Goal: Answer question/provide support: Share knowledge or assist other users

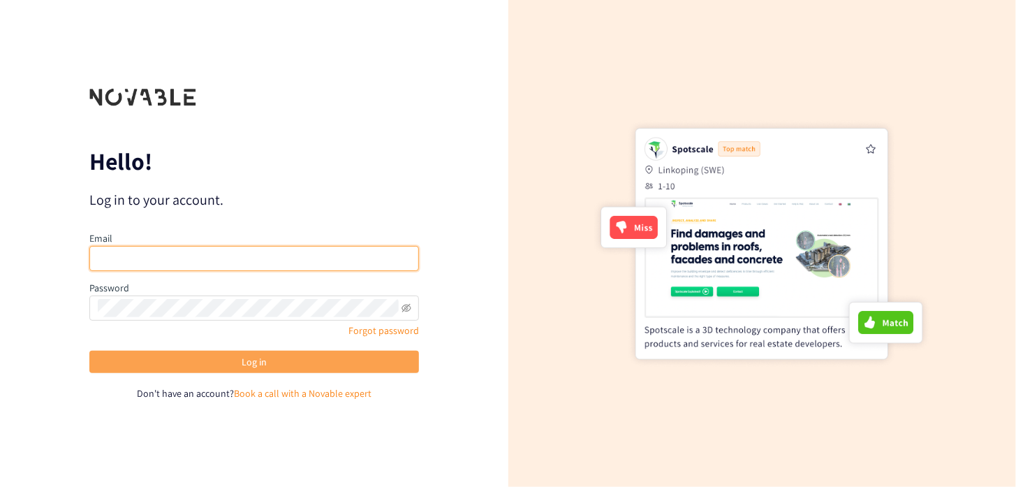
type input "[PERSON_NAME][EMAIL_ADDRESS][DOMAIN_NAME]"
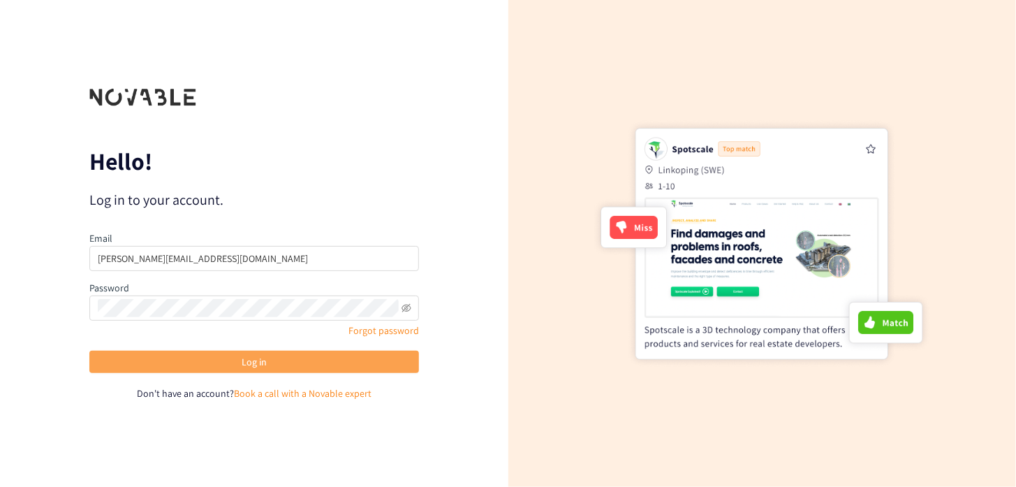
click at [228, 360] on button "Log in" at bounding box center [254, 362] width 330 height 22
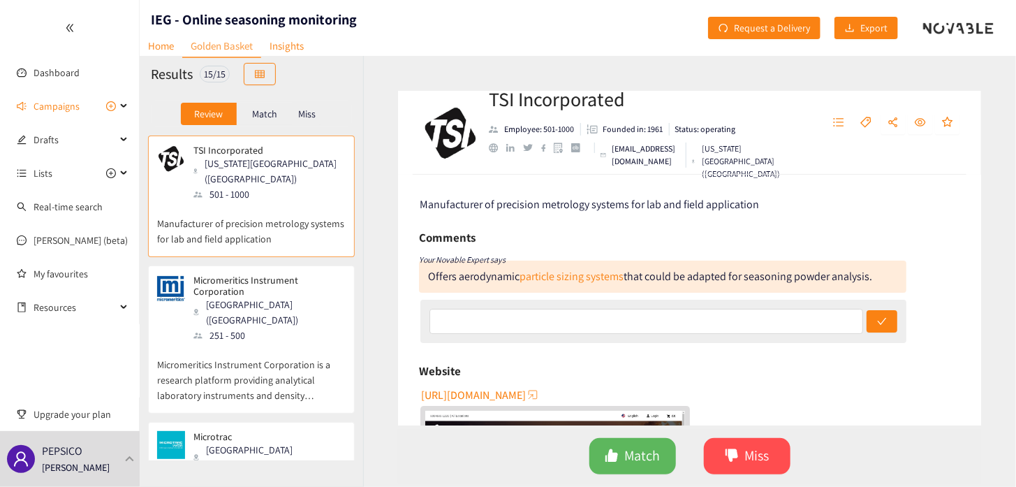
click at [290, 202] on p "Manufacturer of precision metrology systems for lab and field application" at bounding box center [251, 224] width 189 height 45
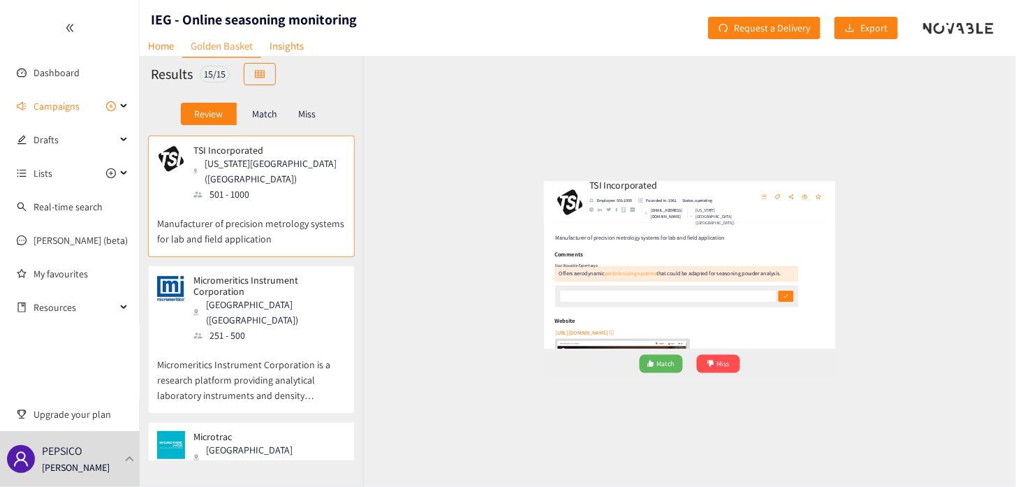
click at [567, 271] on link "particle sizing systems" at bounding box center [572, 276] width 104 height 15
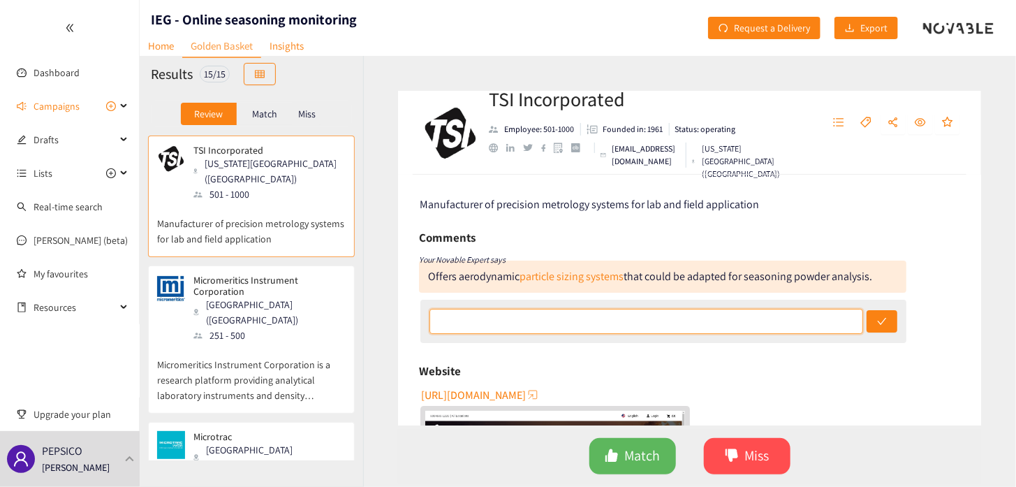
click at [606, 323] on input "text" at bounding box center [646, 321] width 434 height 25
click at [533, 323] on input "text" at bounding box center [646, 321] width 434 height 25
type input "t"
drag, startPoint x: 612, startPoint y: 321, endPoint x: 427, endPoint y: 316, distance: 185.1
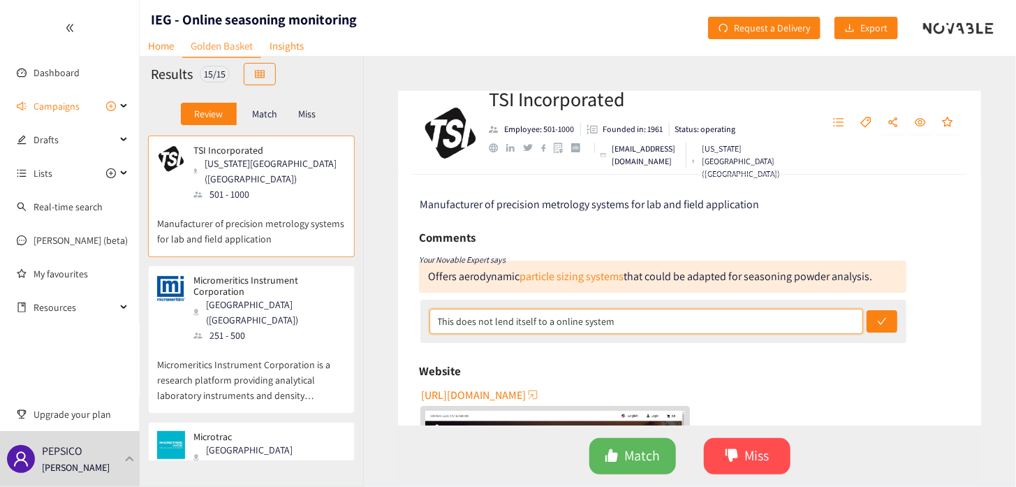
click at [427, 316] on div "This does not lend itself to a online system" at bounding box center [663, 321] width 486 height 43
type input "This does not lend itself to a online system"
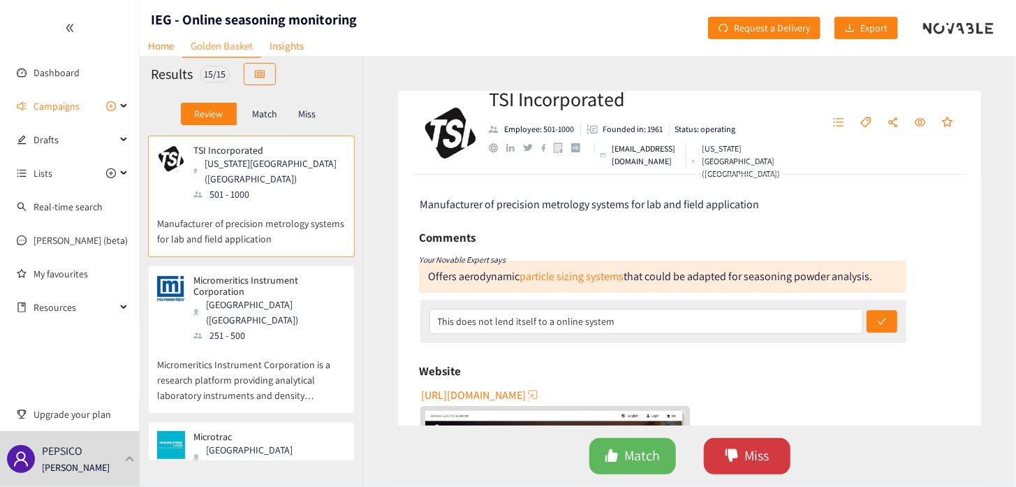
click at [739, 449] on button "Miss" at bounding box center [747, 456] width 87 height 36
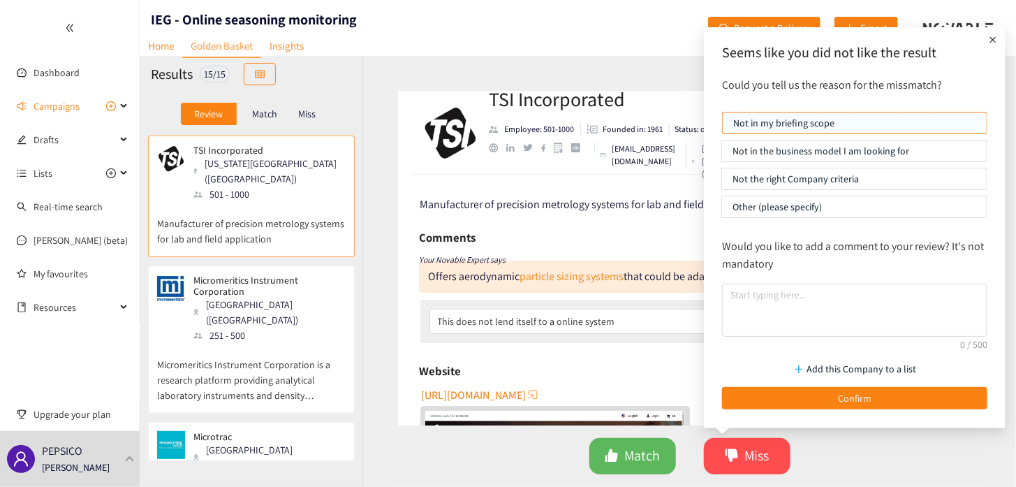
click at [767, 178] on p "Not the right Company criteria" at bounding box center [854, 178] width 244 height 21
click at [722, 182] on input "Not the right Company criteria" at bounding box center [722, 182] width 0 height 0
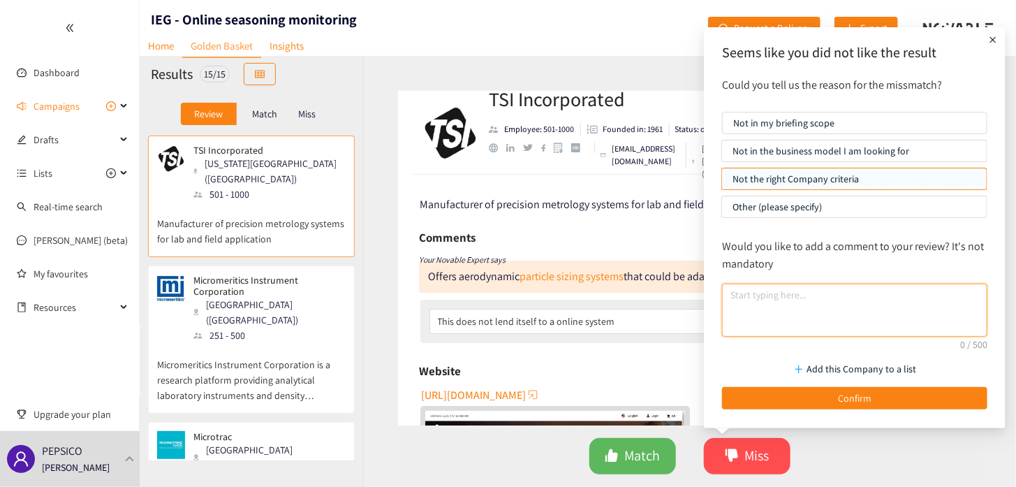
click at [776, 295] on textarea at bounding box center [854, 309] width 265 height 53
paste textarea "This does not lend itself to a online system"
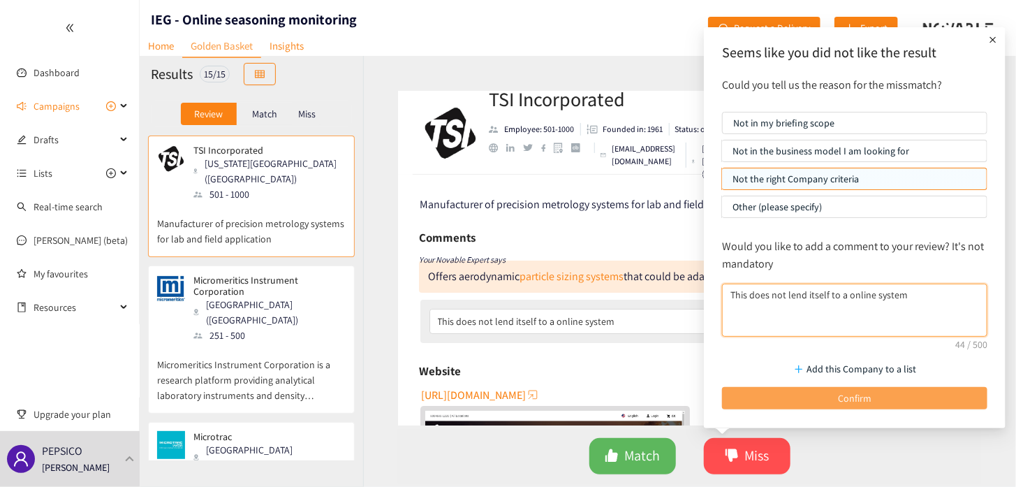
type textarea "This does not lend itself to a online system"
click at [779, 401] on button "Confirm" at bounding box center [854, 398] width 265 height 22
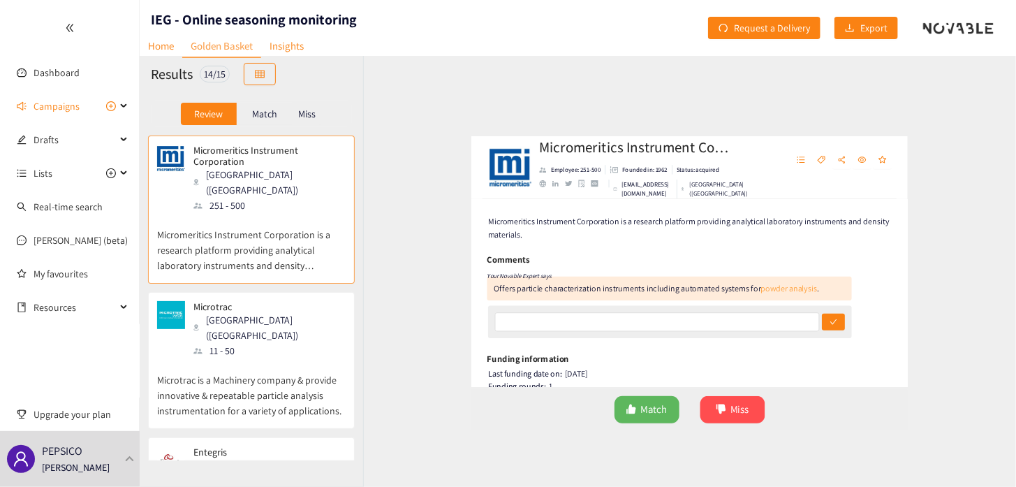
click at [835, 297] on link "powder analysis" at bounding box center [822, 293] width 75 height 15
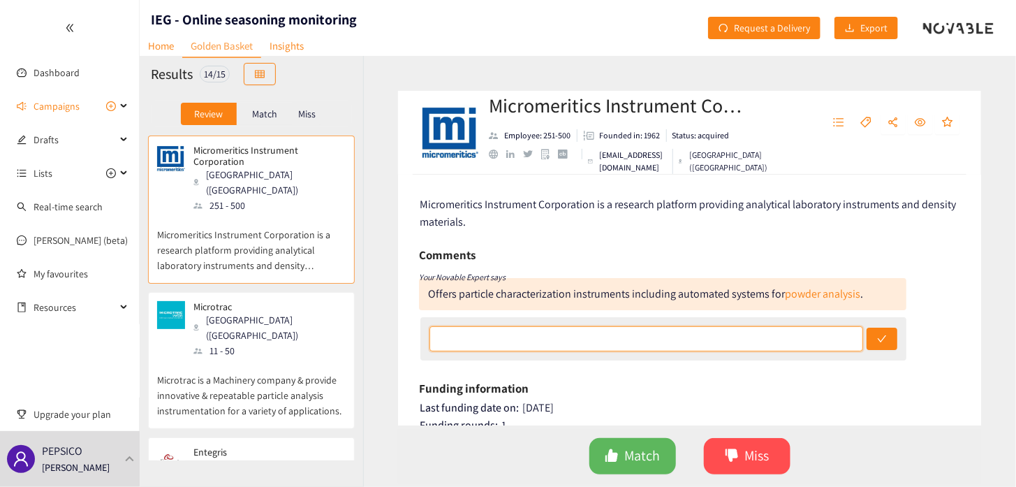
click at [514, 341] on input "text" at bounding box center [646, 338] width 434 height 25
paste input "This does not lend itself to a online system"
type input "This does not lend itself to a online system"
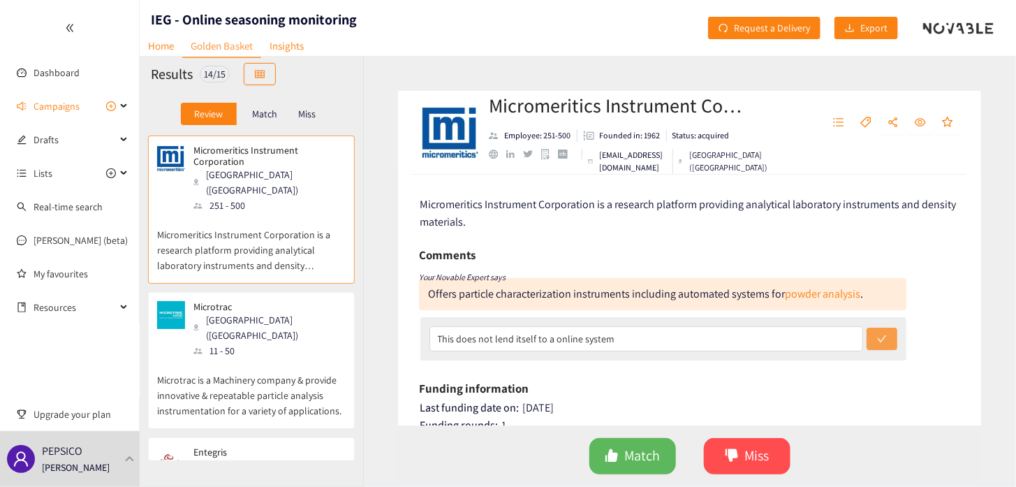
click at [871, 339] on button "submit" at bounding box center [882, 338] width 31 height 22
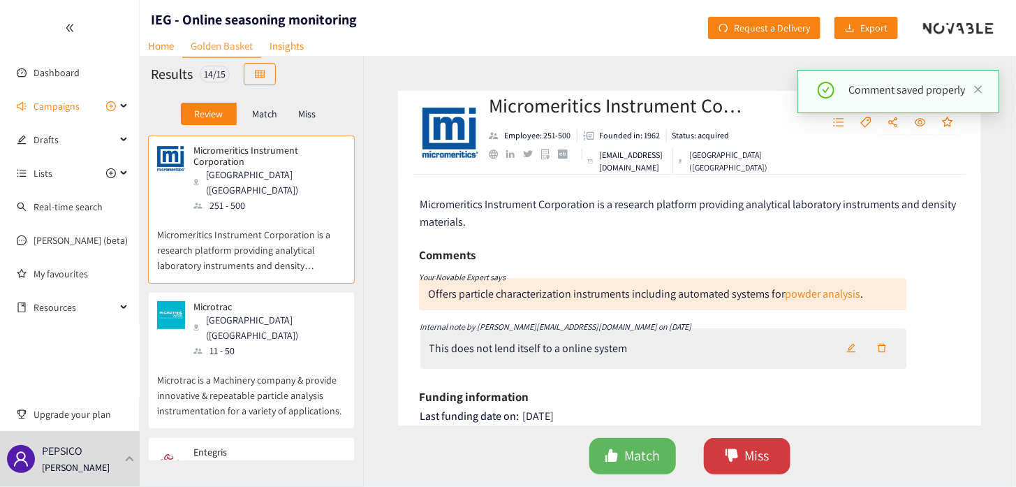
click at [741, 455] on button "Miss" at bounding box center [747, 456] width 87 height 36
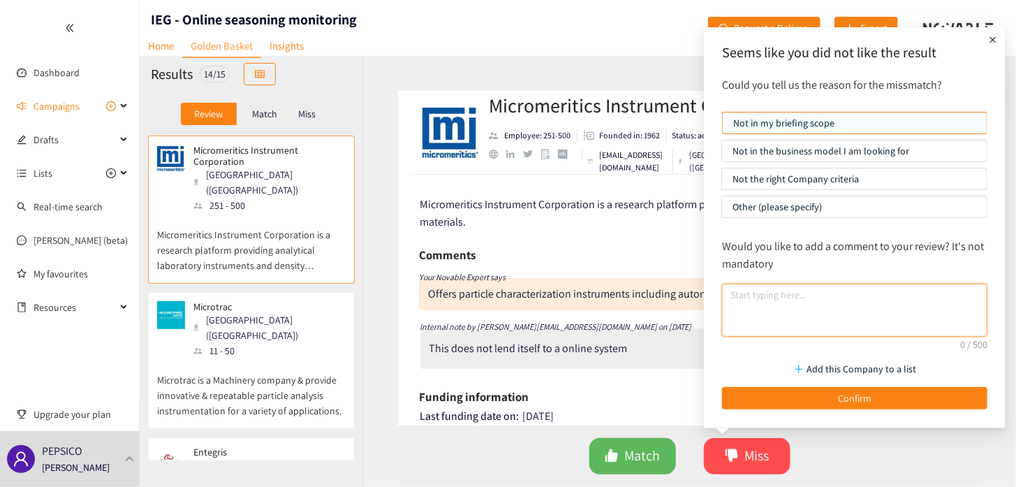
click at [759, 297] on textarea at bounding box center [854, 309] width 265 height 53
paste textarea "This does not lend itself to a online system"
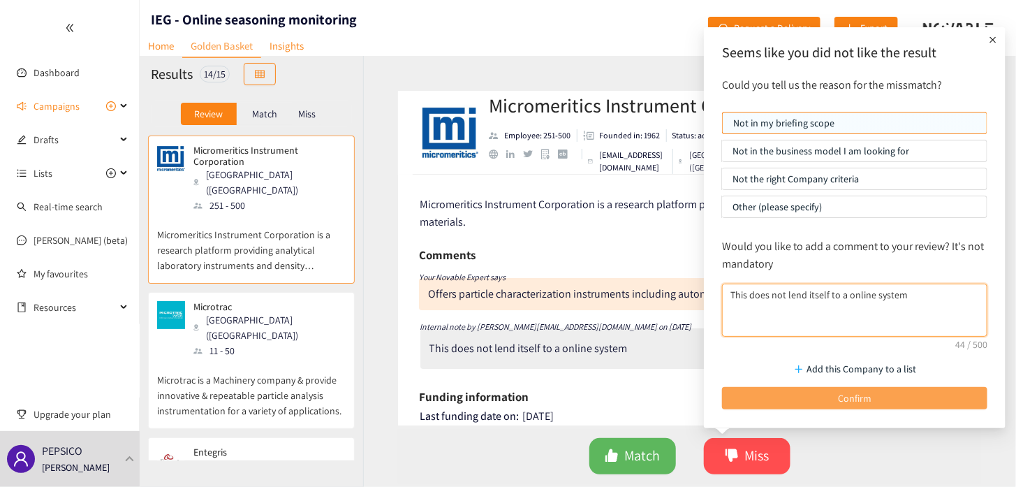
type textarea "This does not lend itself to a online system"
click at [881, 394] on button "Confirm" at bounding box center [854, 398] width 265 height 22
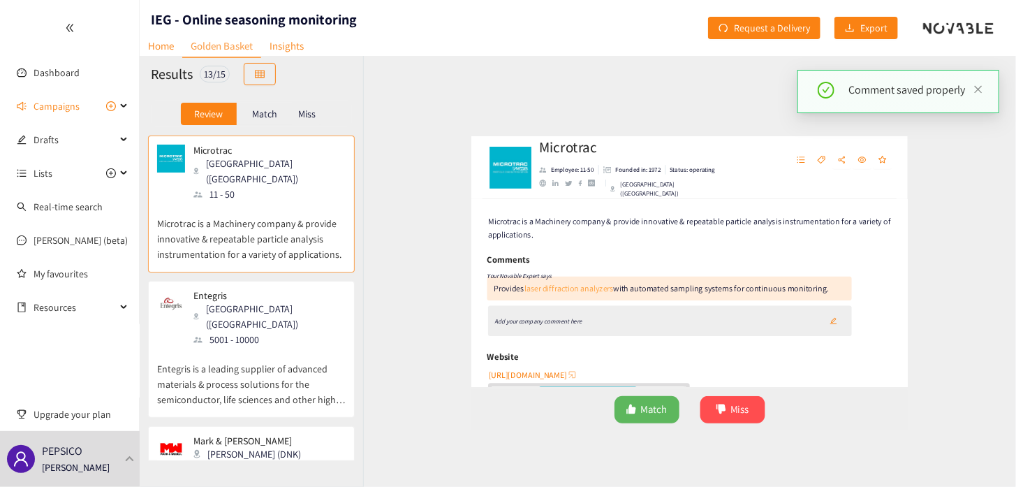
click at [509, 293] on link "laser diffraction analyzers" at bounding box center [528, 293] width 119 height 15
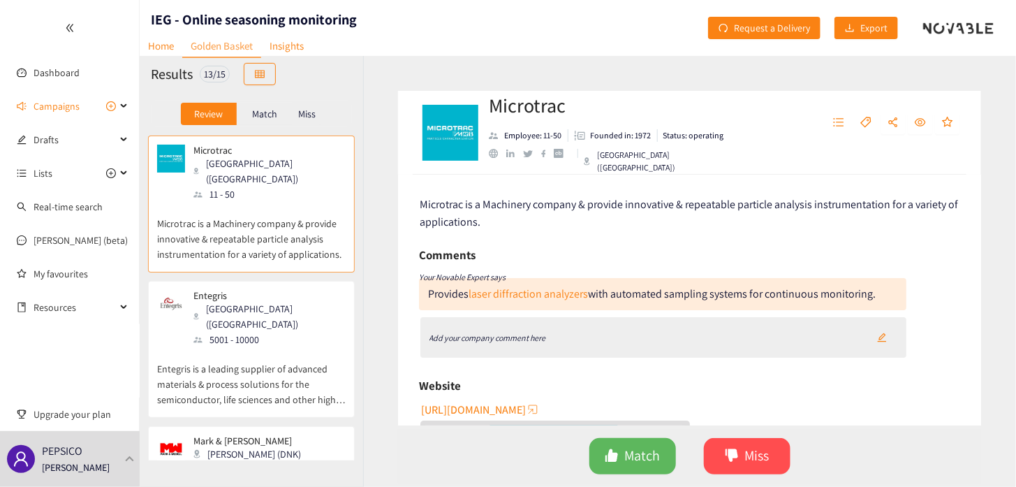
click at [492, 337] on icon "Add your company comment here" at bounding box center [487, 337] width 117 height 10
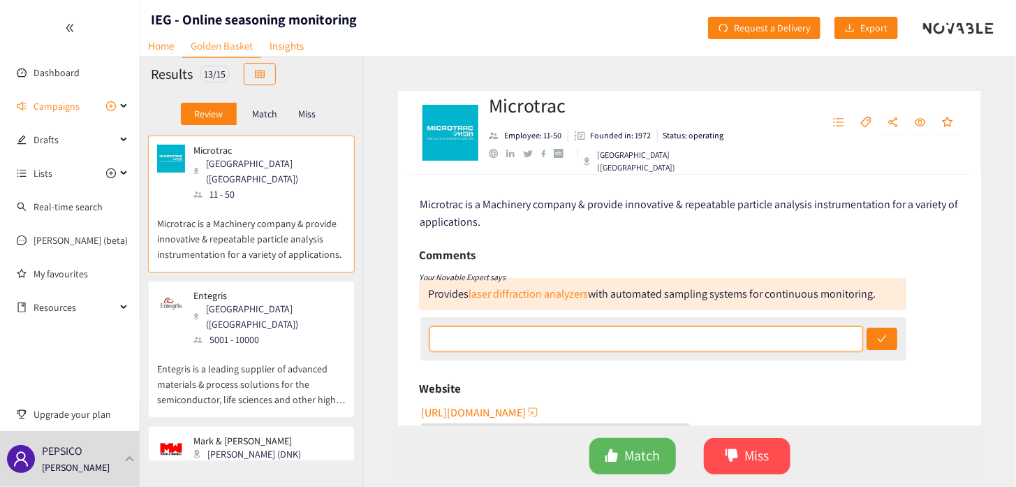
click at [492, 337] on input "text" at bounding box center [646, 338] width 434 height 25
paste input "This does not lend itself to a online system"
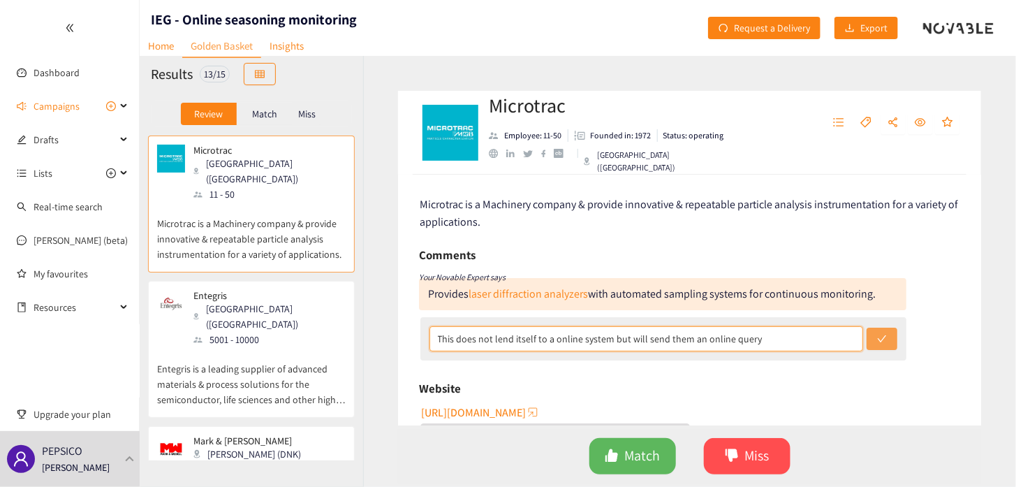
type input "This does not lend itself to a online system but will send them an online query"
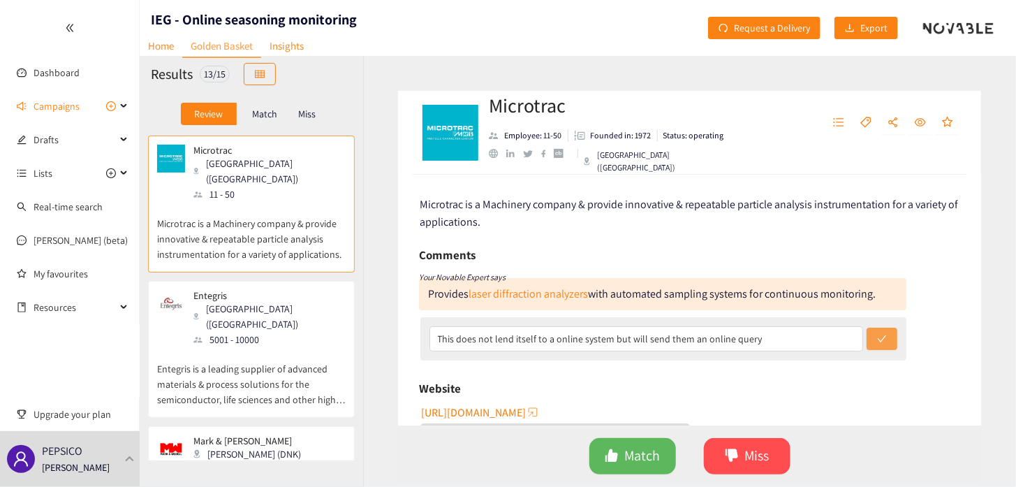
click at [870, 342] on button "submit" at bounding box center [882, 338] width 31 height 22
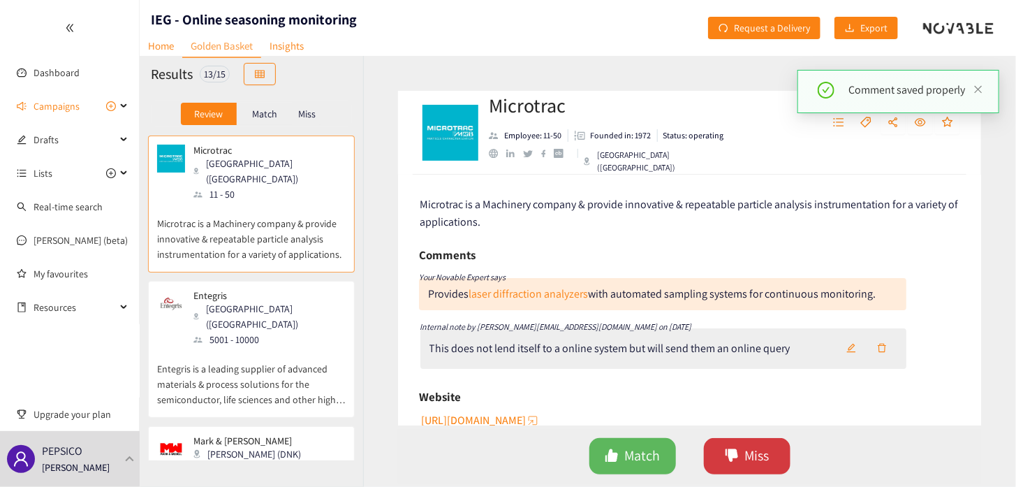
click at [752, 454] on span "Miss" at bounding box center [756, 456] width 24 height 22
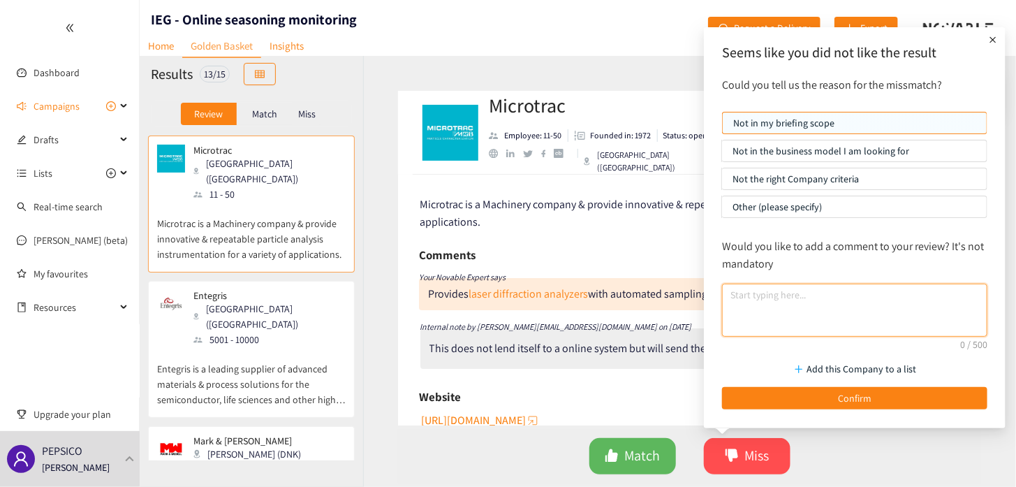
click at [753, 296] on textarea at bounding box center [854, 309] width 265 height 53
paste textarea "This does not lend itself to a online system"
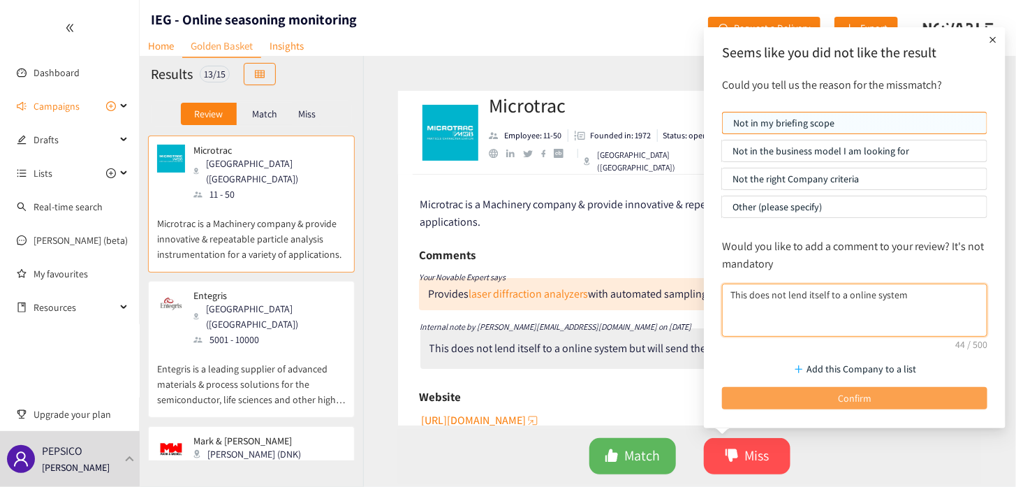
type textarea "This does not lend itself to a online system"
click at [827, 397] on button "Confirm" at bounding box center [854, 398] width 265 height 22
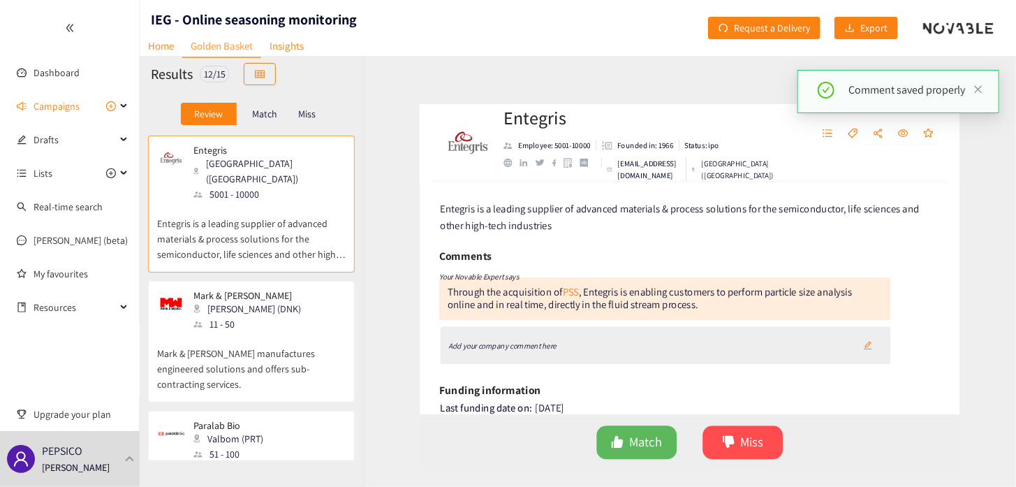
click at [311, 111] on p "Miss" at bounding box center [306, 113] width 17 height 11
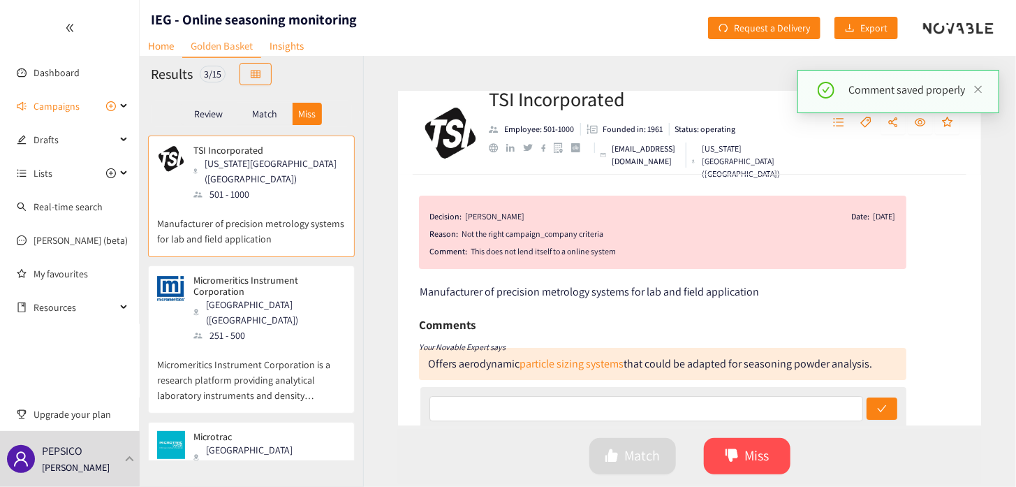
click at [256, 442] on div "Montgomeryville (USA)" at bounding box center [268, 457] width 151 height 31
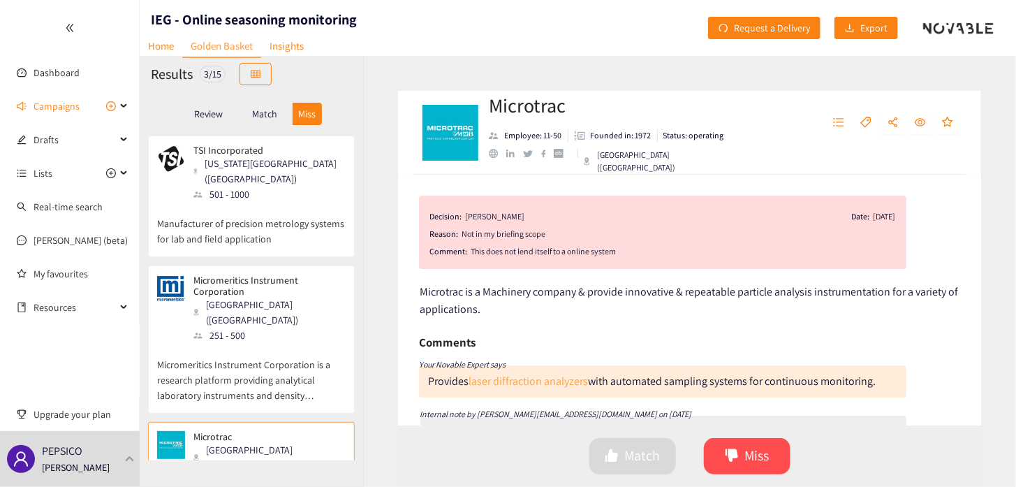
click at [505, 384] on link "laser diffraction analyzers" at bounding box center [528, 381] width 119 height 15
click at [214, 112] on p "Review" at bounding box center [208, 113] width 29 height 11
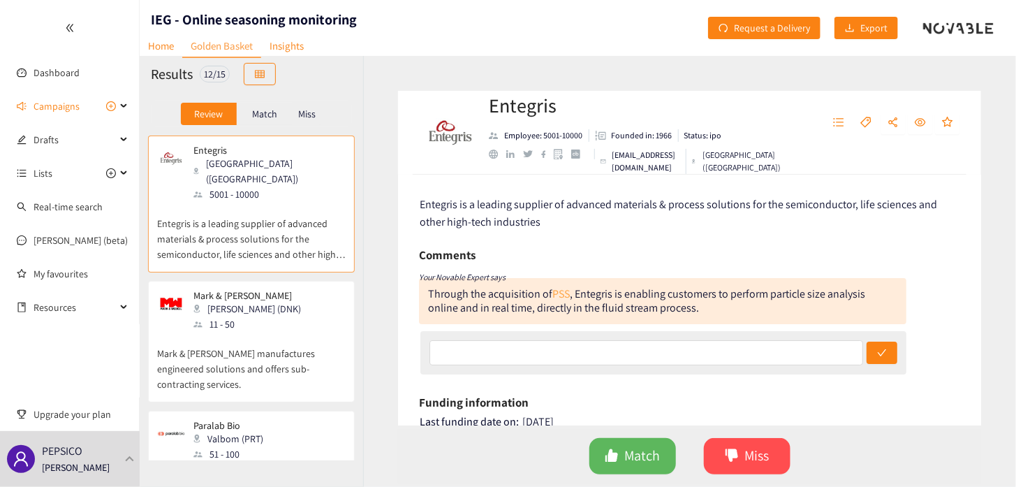
click at [561, 295] on link "PSS" at bounding box center [560, 293] width 17 height 15
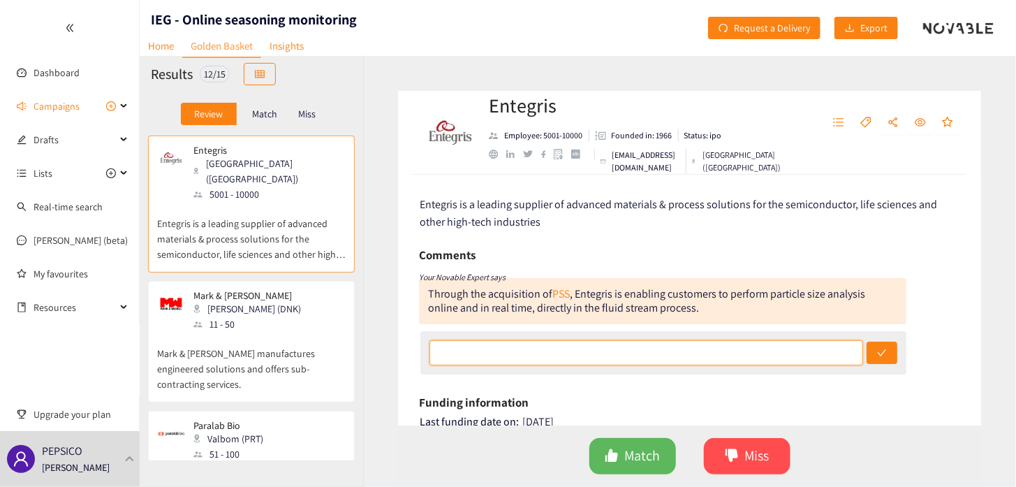
click at [534, 345] on input "text" at bounding box center [646, 352] width 434 height 25
drag, startPoint x: 552, startPoint y: 355, endPoint x: 428, endPoint y: 349, distance: 123.7
click at [428, 349] on div "Sent them a web enquiry" at bounding box center [663, 352] width 486 height 43
type input "Sent them a web enquiry"
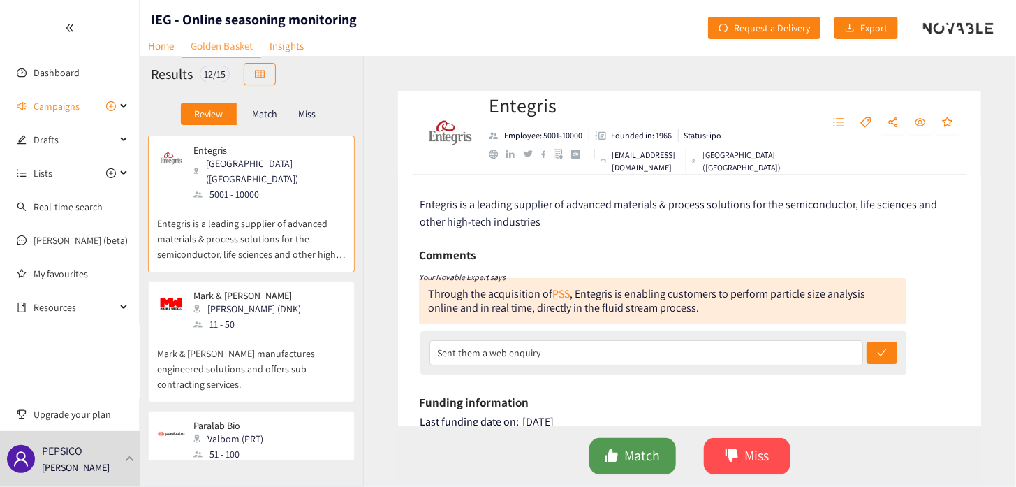
click at [651, 464] on span "Match" at bounding box center [642, 456] width 36 height 22
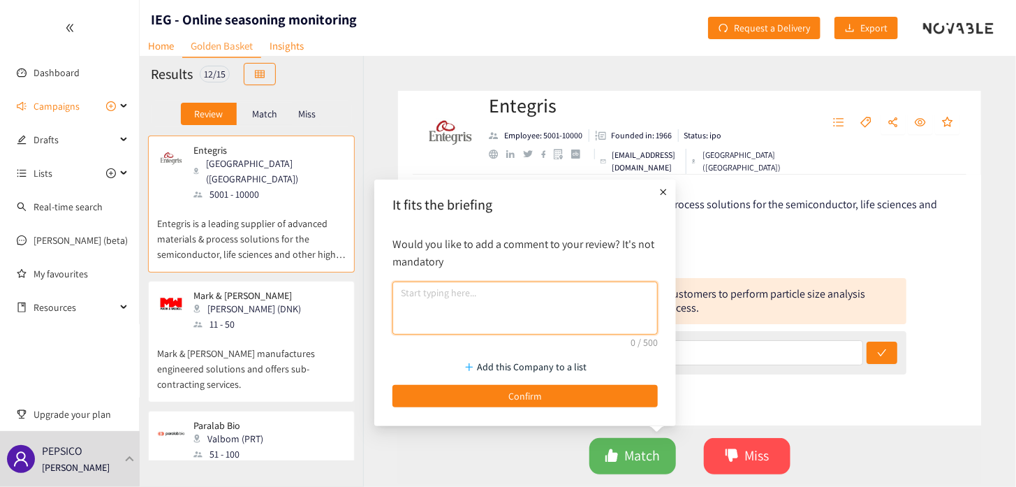
click at [547, 307] on textarea at bounding box center [524, 307] width 265 height 53
paste textarea "Sent them a web enquiry"
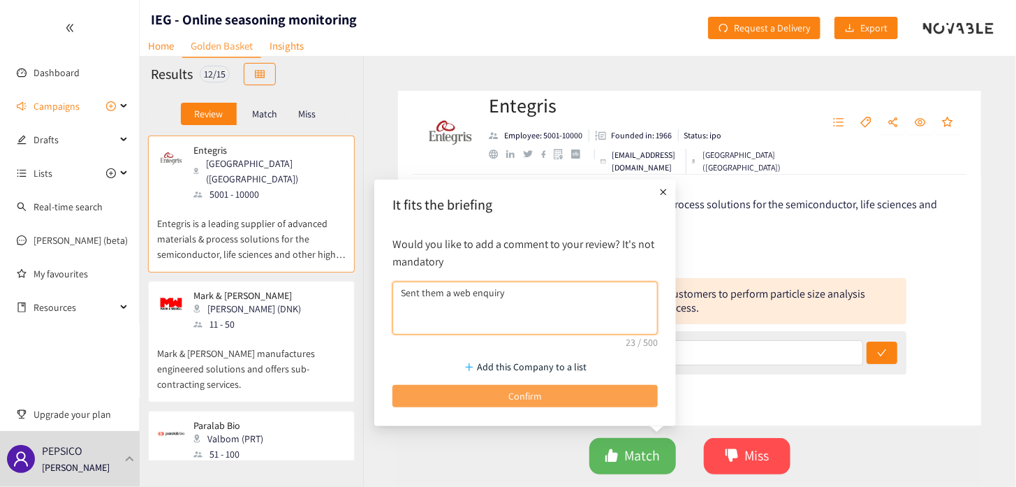
type textarea "Sent them a web enquiry"
click at [543, 402] on button "Confirm" at bounding box center [524, 396] width 265 height 22
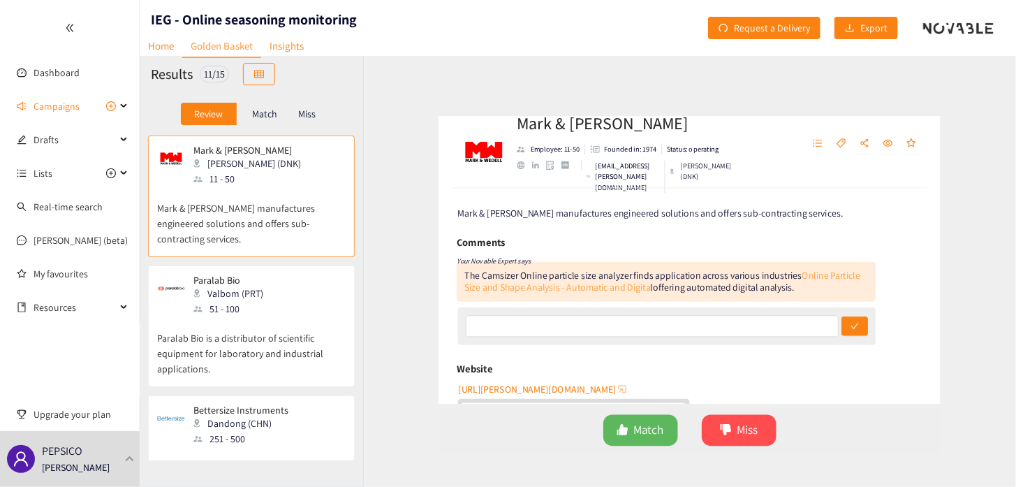
click at [538, 292] on link "Online Particle Size and Shape Analysis - Automatic and Digita" at bounding box center [658, 283] width 460 height 29
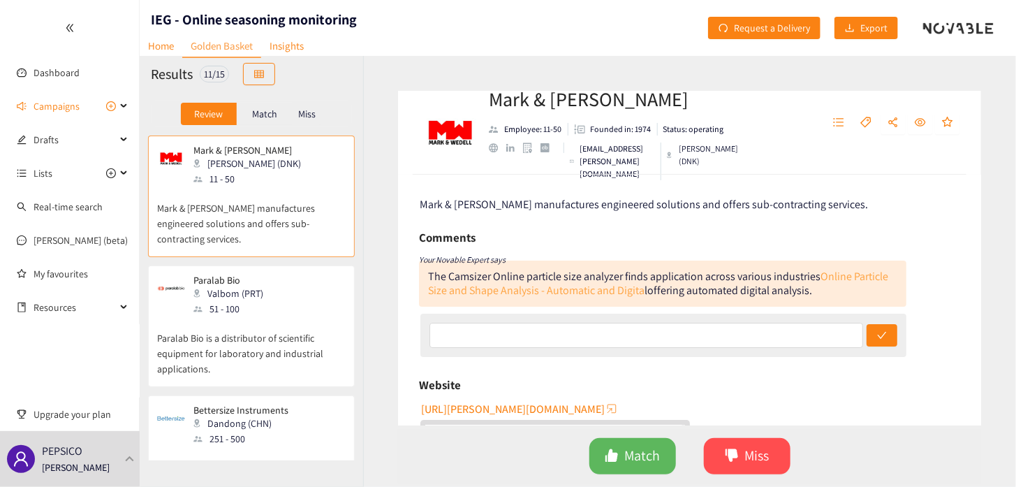
click at [556, 289] on link "Online Particle Size and Shape Analysis - Automatic and Digita" at bounding box center [658, 283] width 460 height 29
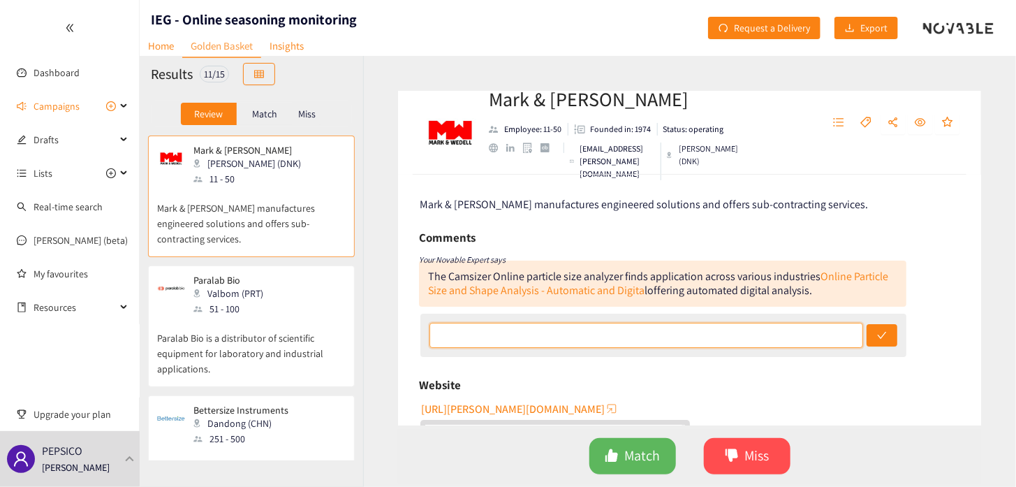
click at [471, 341] on input "text" at bounding box center [646, 335] width 434 height 25
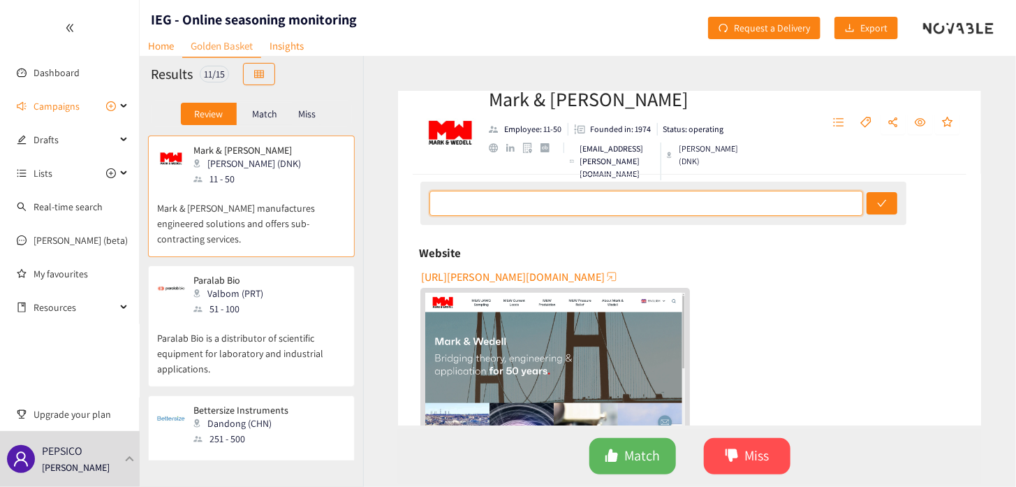
scroll to position [140, 0]
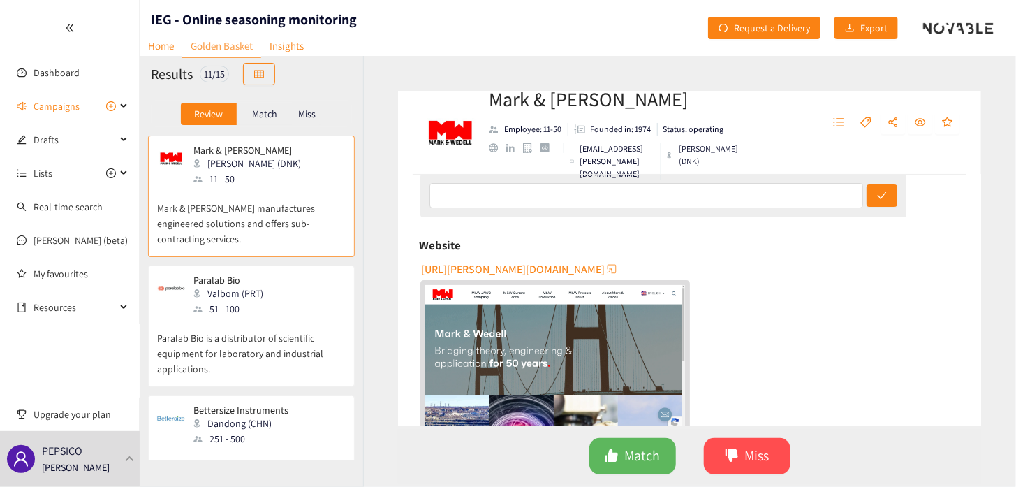
click at [330, 298] on div "Paralab Bio Valbom (PRT) 51 - 100" at bounding box center [251, 295] width 189 height 42
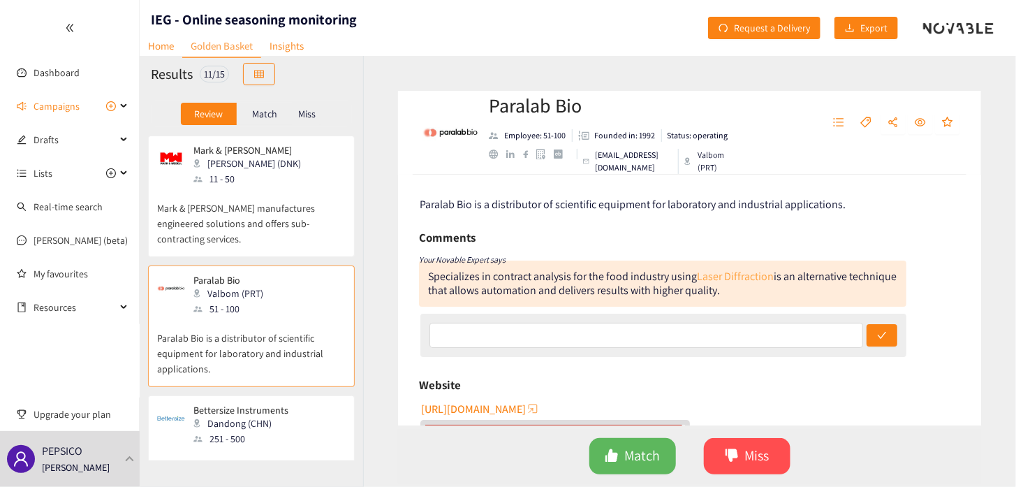
click at [744, 274] on link "Laser Diffraction" at bounding box center [735, 276] width 77 height 15
click at [751, 458] on span "Miss" at bounding box center [756, 456] width 24 height 22
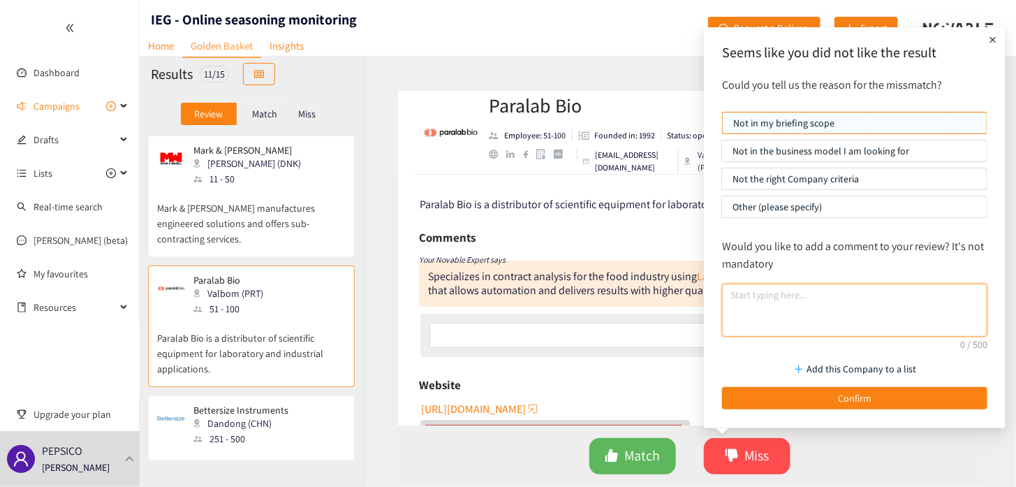
click at [731, 293] on textarea at bounding box center [854, 309] width 265 height 53
click at [797, 295] on textarea "This is a lab contrcating service" at bounding box center [854, 309] width 265 height 53
click at [800, 294] on textarea "This is a lab contrcating service" at bounding box center [854, 309] width 265 height 53
click at [873, 293] on textarea "This is a lab contracting service" at bounding box center [854, 309] width 265 height 53
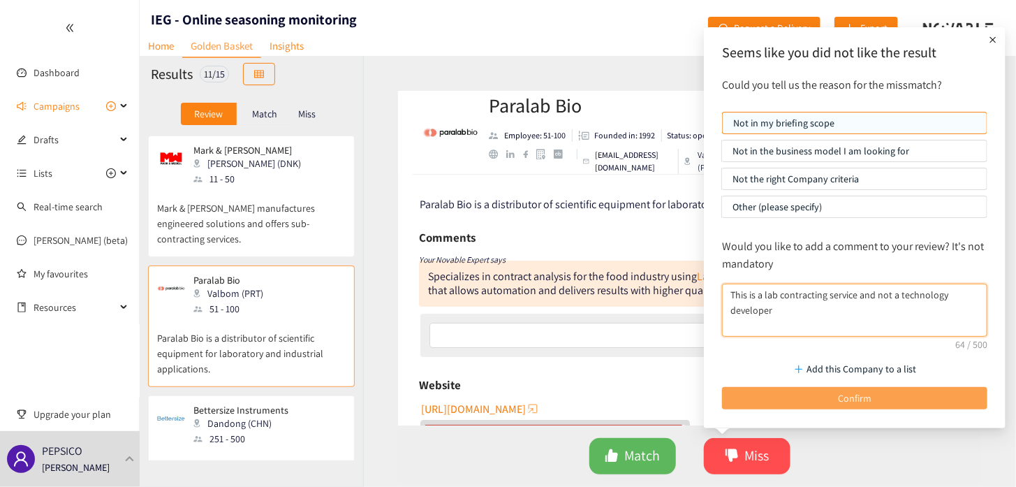
type textarea "This is a lab contracting service and not a technology developer"
click at [862, 392] on span "Confirm" at bounding box center [855, 397] width 34 height 15
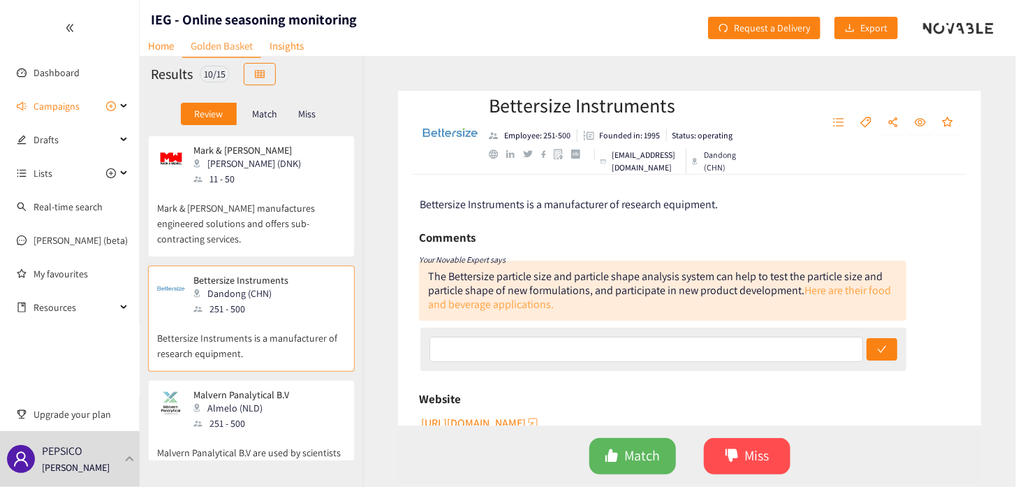
click at [849, 290] on link "Here are their food and beverage applications." at bounding box center [659, 297] width 463 height 29
click at [223, 400] on div "Almelo (NLD)" at bounding box center [245, 407] width 104 height 15
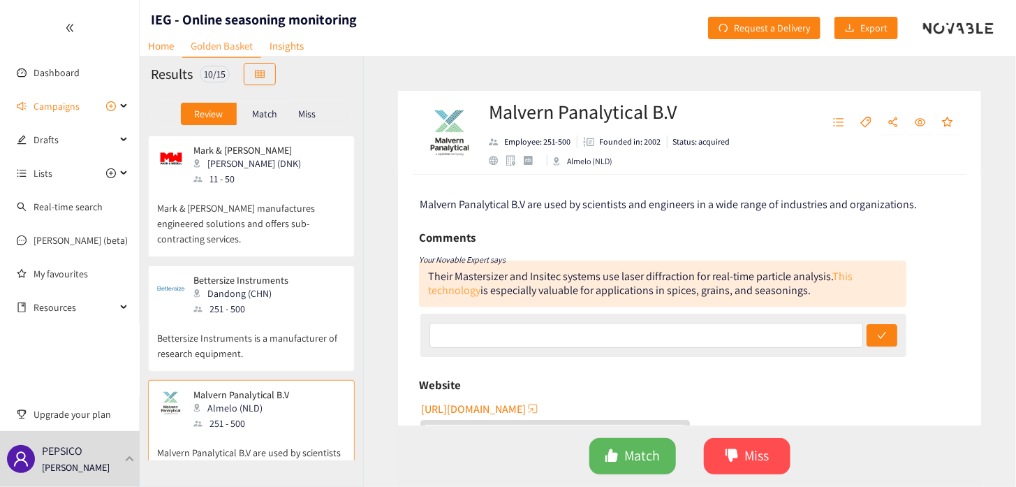
click at [450, 284] on link "This technology" at bounding box center [640, 283] width 425 height 29
click at [557, 326] on input "text" at bounding box center [646, 335] width 434 height 25
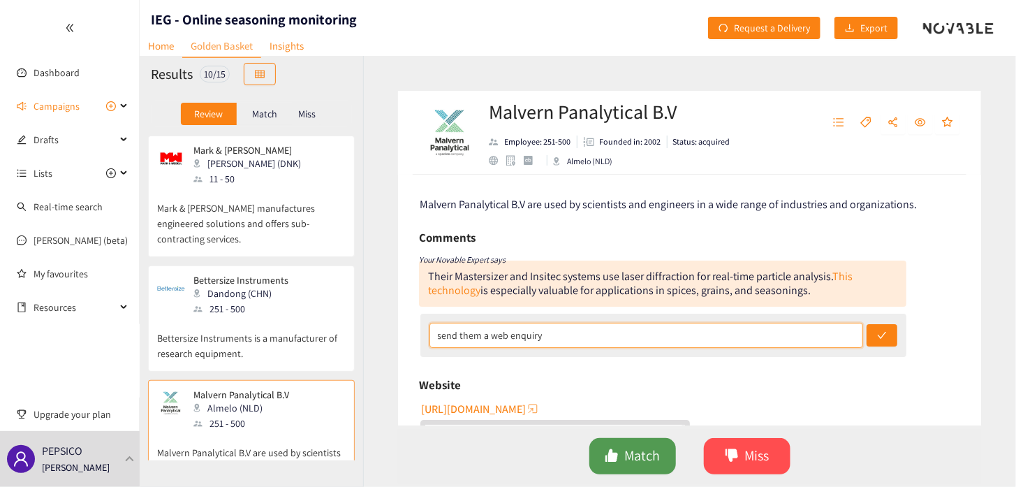
type input "send them a web enquiry"
click at [652, 454] on span "Match" at bounding box center [642, 456] width 36 height 22
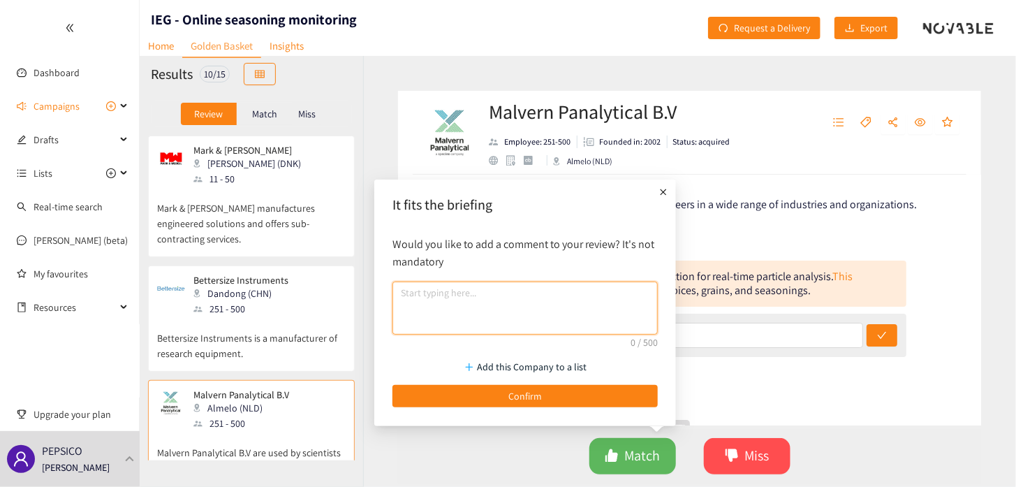
click at [455, 304] on textarea at bounding box center [524, 307] width 265 height 53
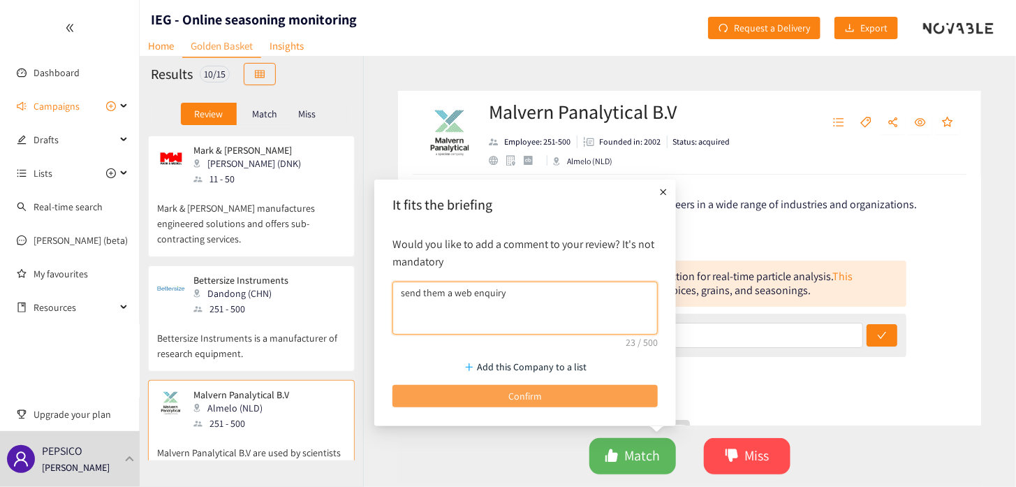
type textarea "send them a web enquiry"
click at [512, 393] on span "Confirm" at bounding box center [525, 395] width 34 height 15
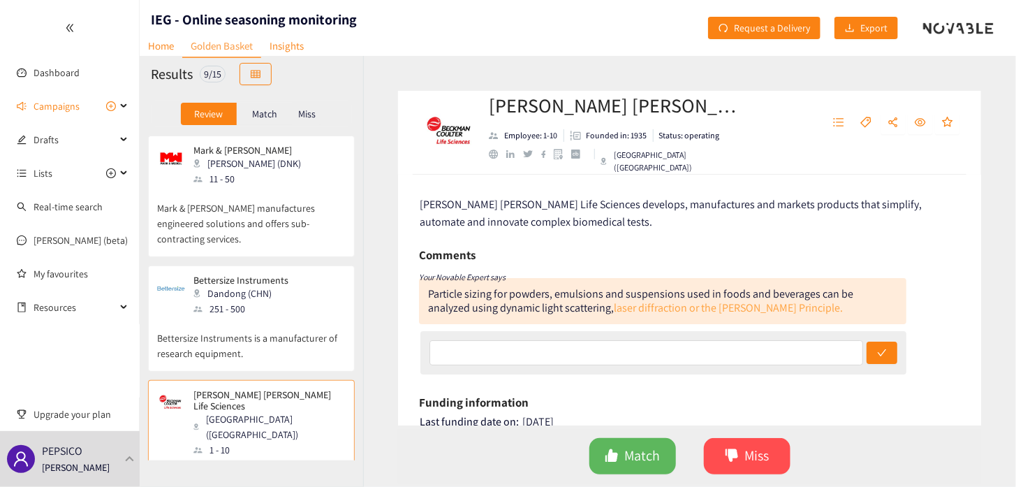
click at [614, 309] on link "laser diffraction or the [PERSON_NAME] Principle." at bounding box center [728, 307] width 229 height 15
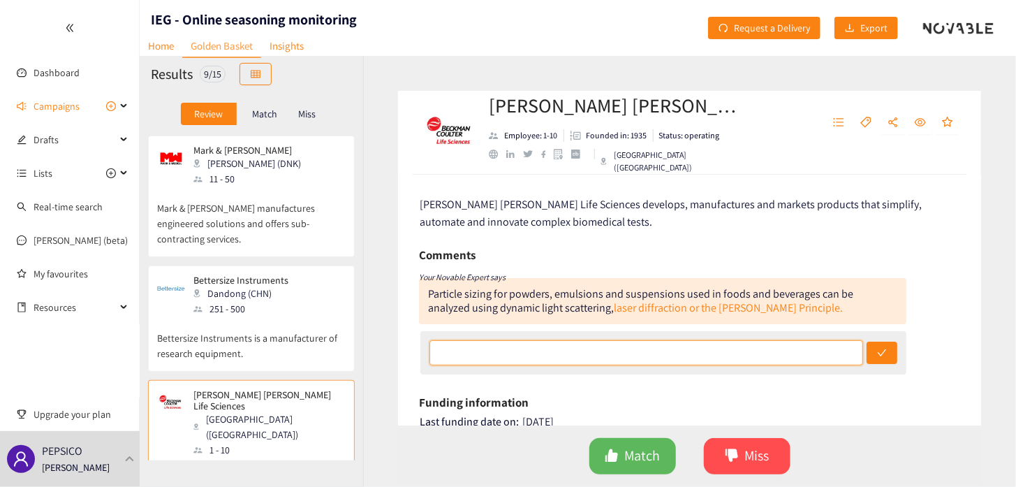
click at [581, 351] on input "text" at bounding box center [646, 352] width 434 height 25
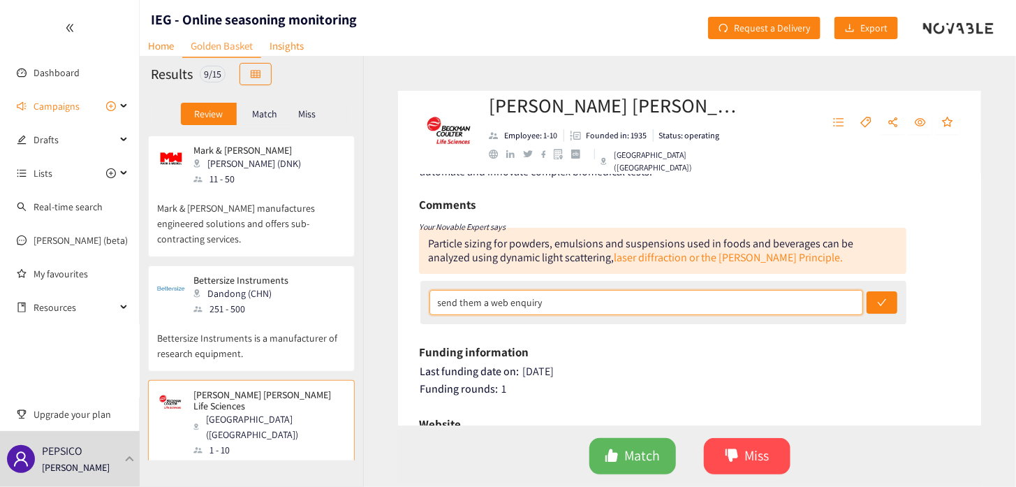
scroll to position [70, 0]
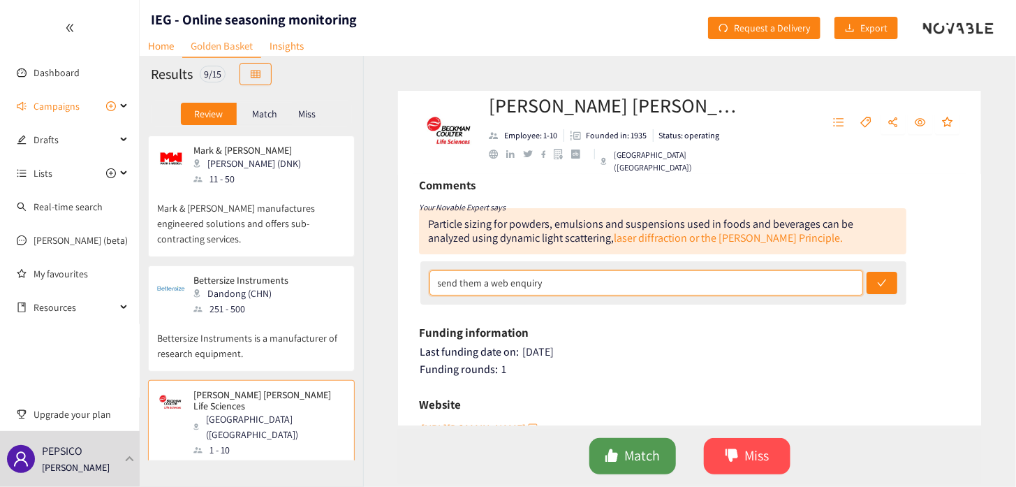
type input "send them a web enquiry"
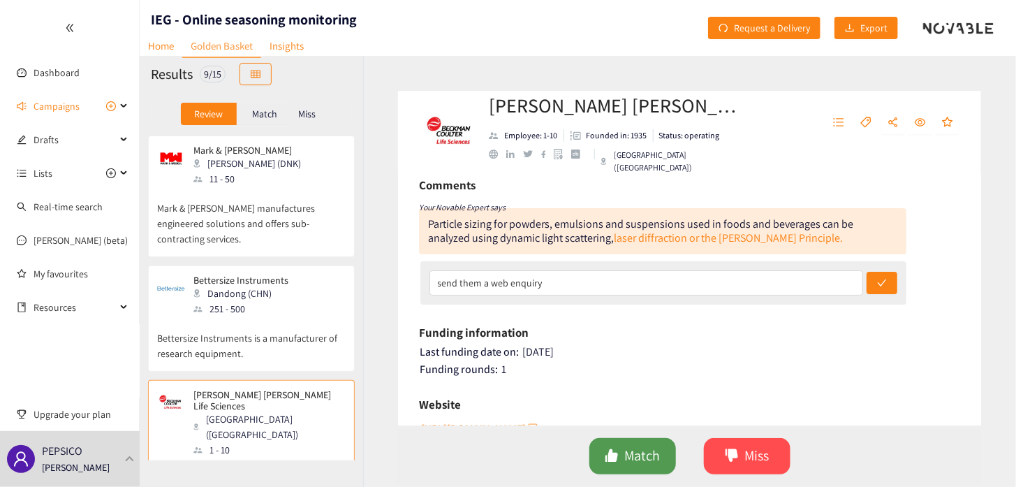
click at [648, 458] on span "Match" at bounding box center [642, 456] width 36 height 22
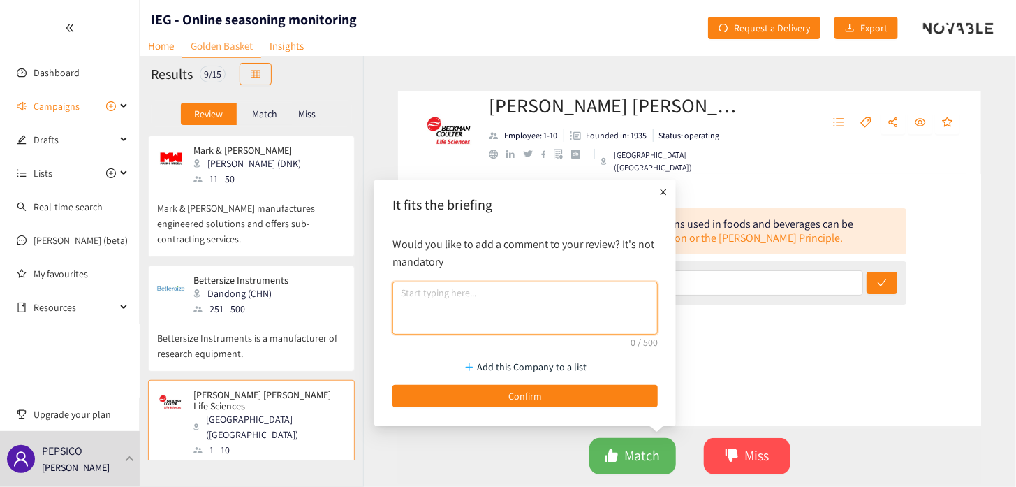
click at [448, 293] on textarea at bounding box center [524, 307] width 265 height 53
click at [429, 293] on textarea "send thjem a web enquiry" at bounding box center [524, 307] width 265 height 53
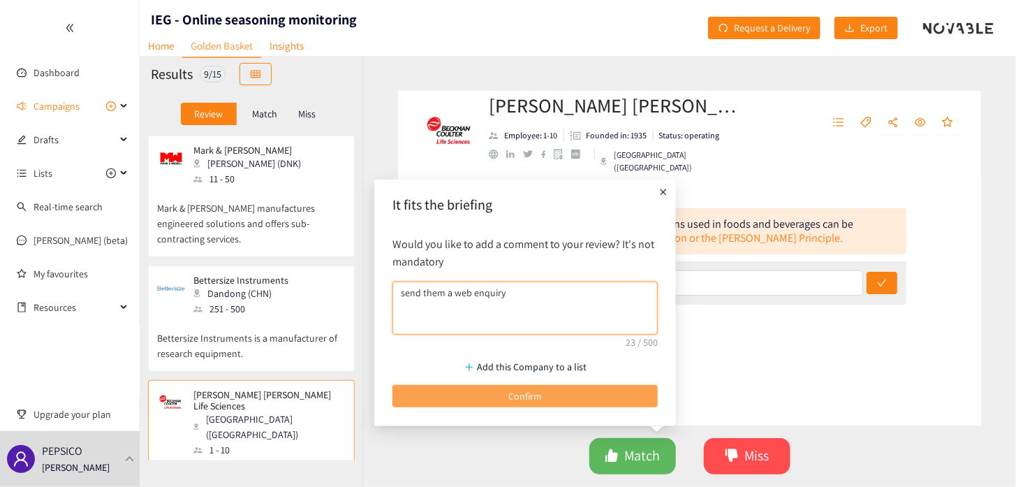
type textarea "send them a web enquiry"
click at [545, 390] on button "Confirm" at bounding box center [524, 396] width 265 height 22
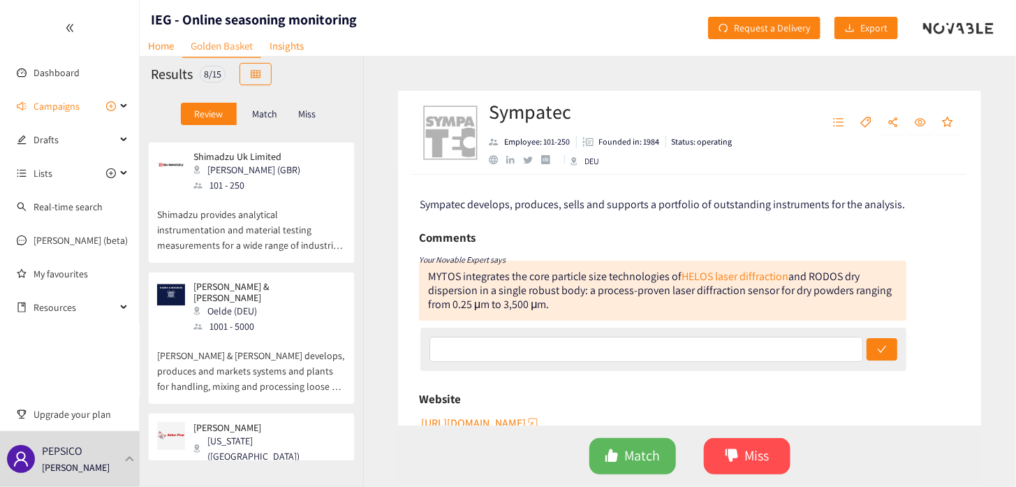
scroll to position [648, 0]
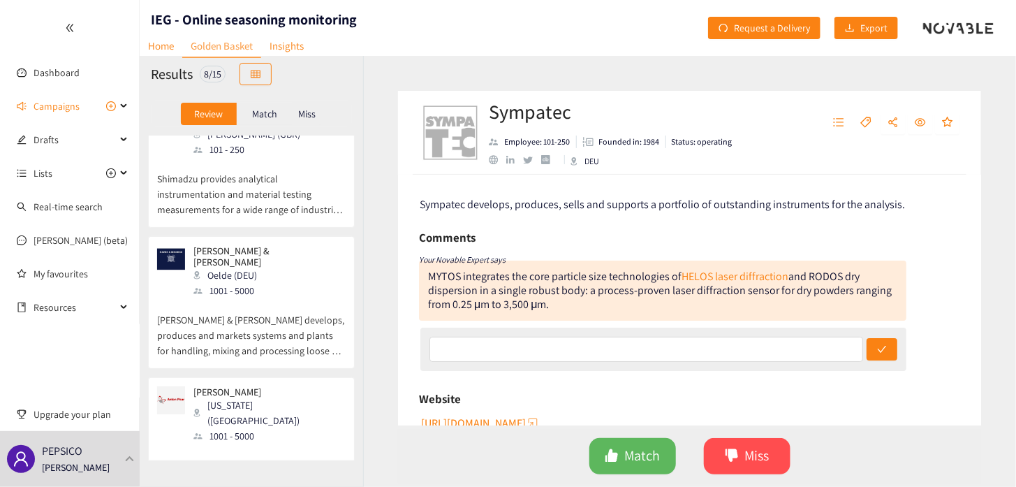
click at [250, 267] on div "Oelde (DEU)" at bounding box center [268, 274] width 151 height 15
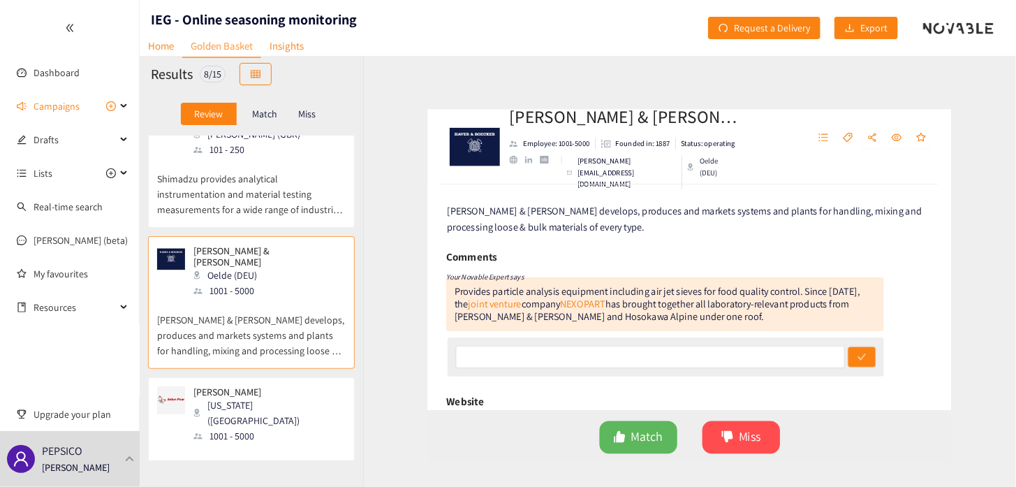
click at [208, 298] on p "[PERSON_NAME] & [PERSON_NAME] develops, produces and markets systems and plants…" at bounding box center [251, 328] width 189 height 60
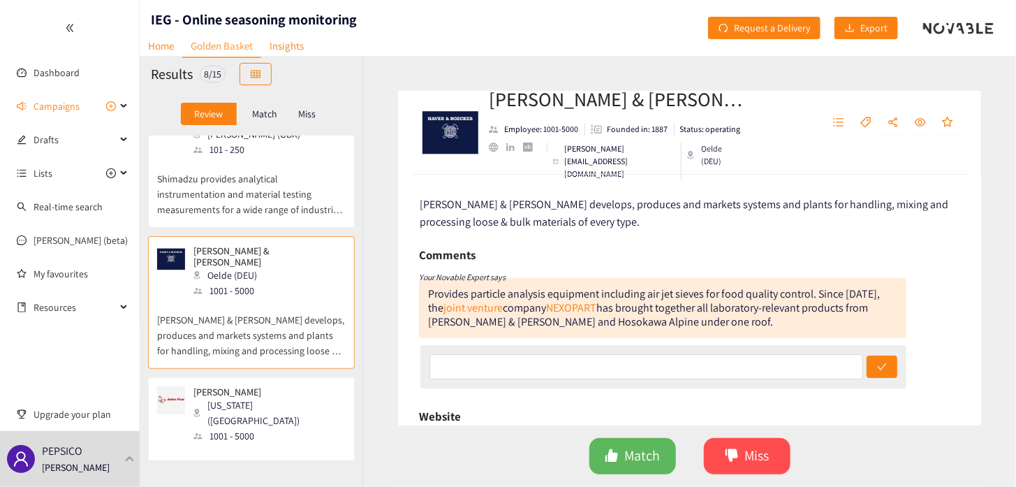
click at [235, 170] on p "Shimadzu provides analytical instrumentation and material testing measurements …" at bounding box center [251, 187] width 189 height 60
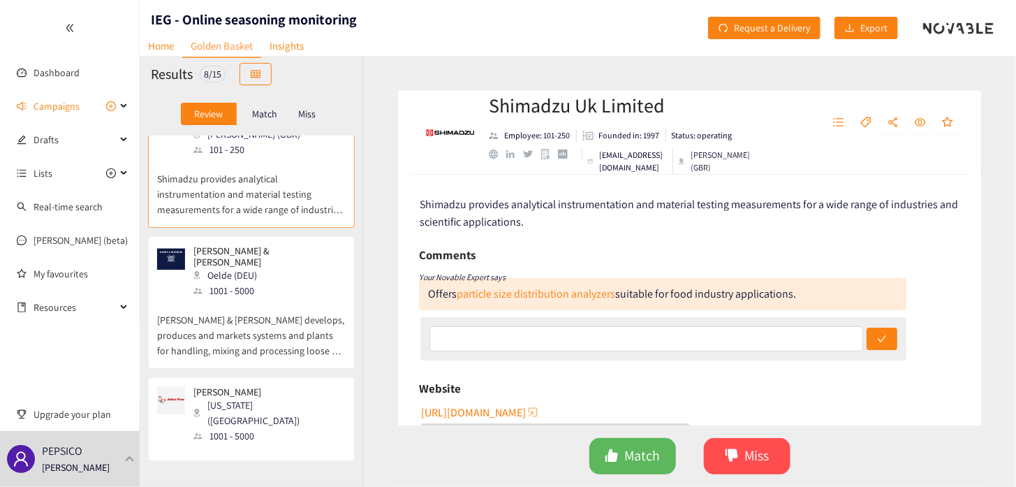
scroll to position [508, 0]
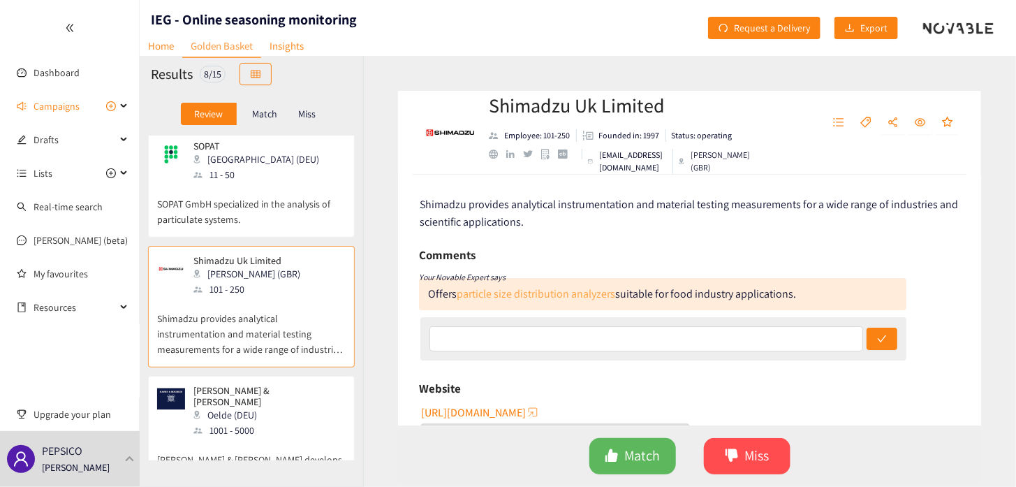
click at [518, 291] on link "particle size distribution analyzers" at bounding box center [536, 293] width 159 height 15
